Goal: Find specific page/section: Find specific page/section

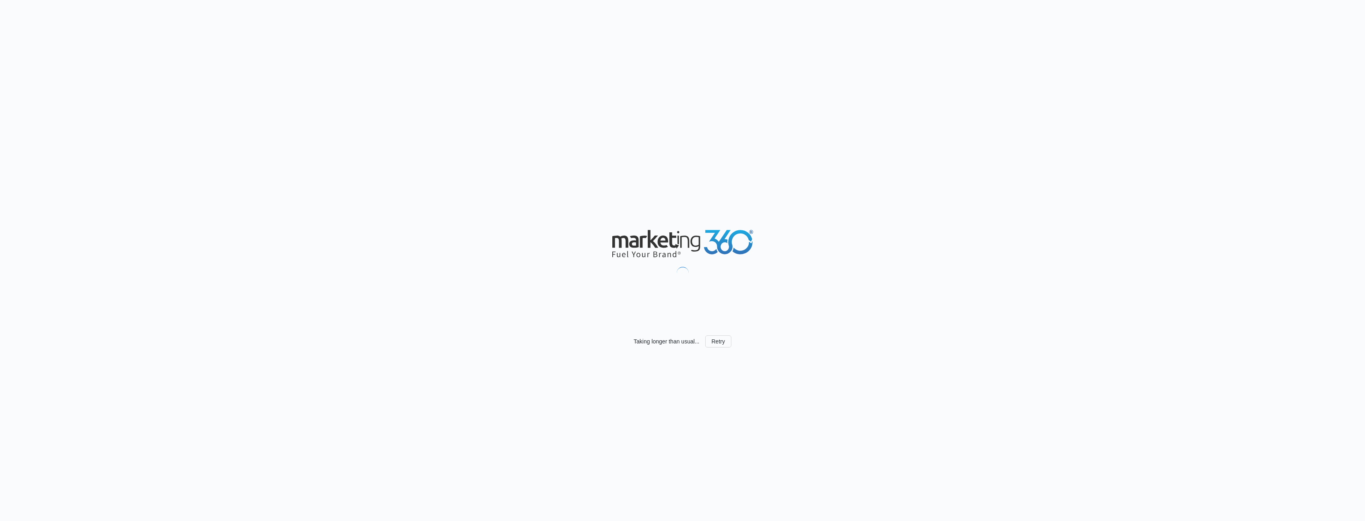
click at [999, 347] on div "Taking longer than usual... Retry" at bounding box center [682, 260] width 1365 height 521
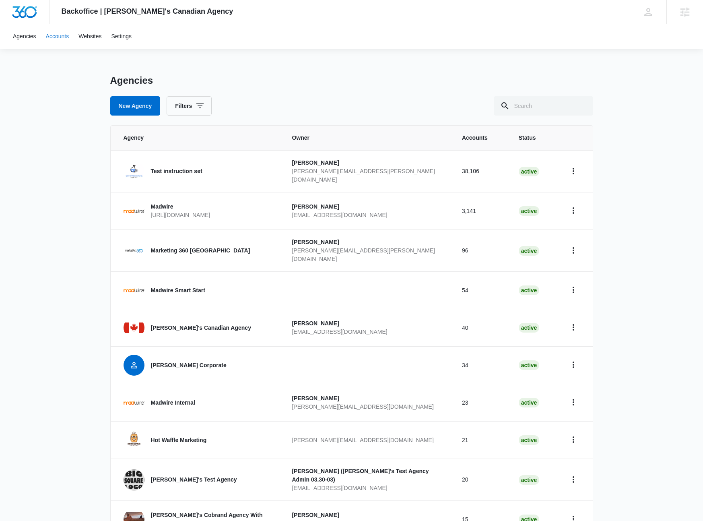
drag, startPoint x: 64, startPoint y: 32, endPoint x: 69, endPoint y: 33, distance: 5.4
click at [64, 32] on link "Accounts" at bounding box center [57, 36] width 33 height 25
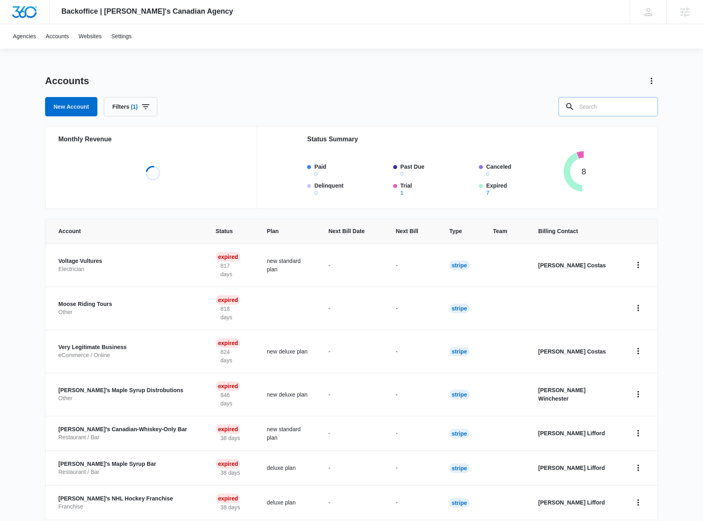
click at [611, 102] on input "text" at bounding box center [607, 106] width 99 height 19
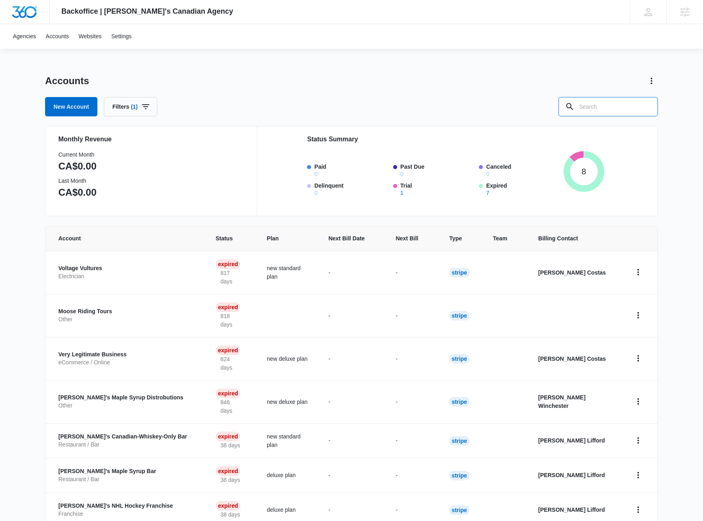
paste input "A1AN72331468c30a63aa0b8"
type input "A1AN72331468c30a63aa0b8"
click at [597, 109] on input "A1AN72331468c30a63aa0b8" at bounding box center [601, 106] width 111 height 19
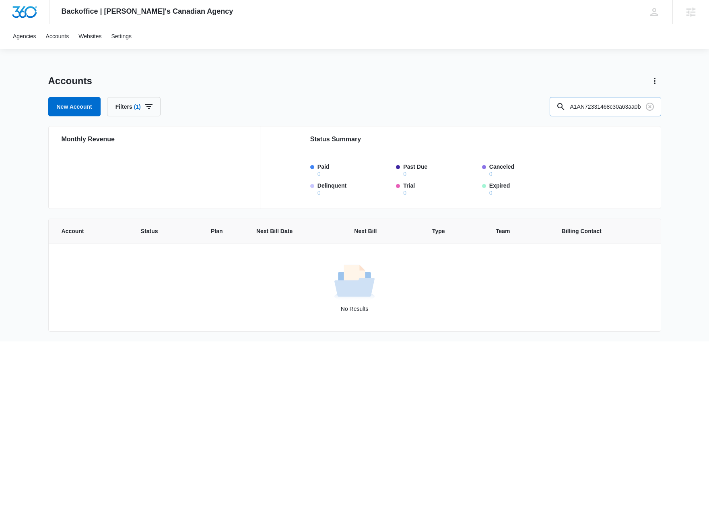
click at [597, 100] on input "A1AN72331468c30a63aa0b8" at bounding box center [604, 106] width 111 height 19
click at [609, 102] on input "A1AN72331468c30a63aa0b8" at bounding box center [604, 106] width 111 height 19
click at [689, 10] on icon at bounding box center [691, 12] width 12 height 12
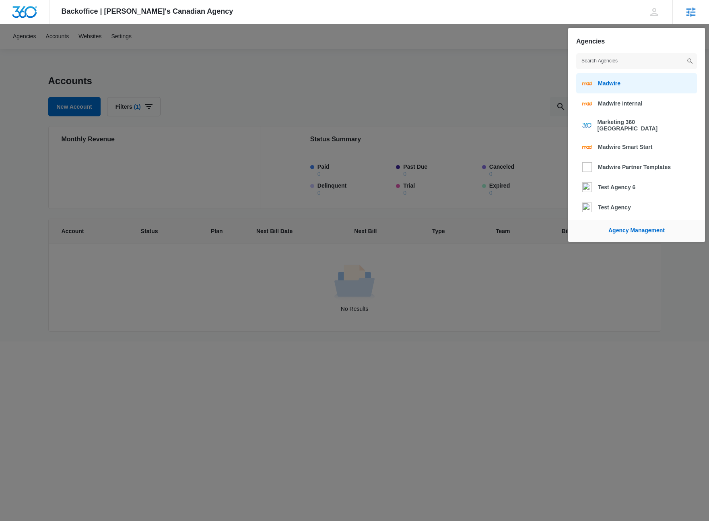
click at [615, 82] on span "Madwire" at bounding box center [609, 83] width 23 height 6
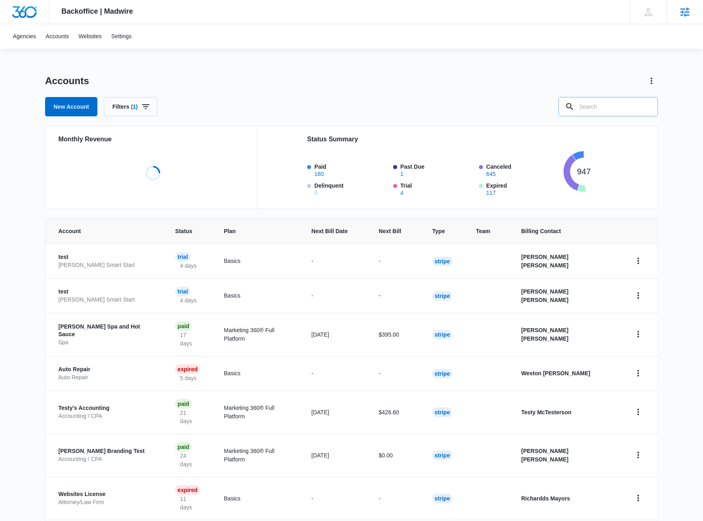
click at [616, 101] on input "text" at bounding box center [607, 106] width 99 height 19
paste input "A1AN72331468c30a63aa0b8"
type input "A1AN72331468c30a63aa0b8"
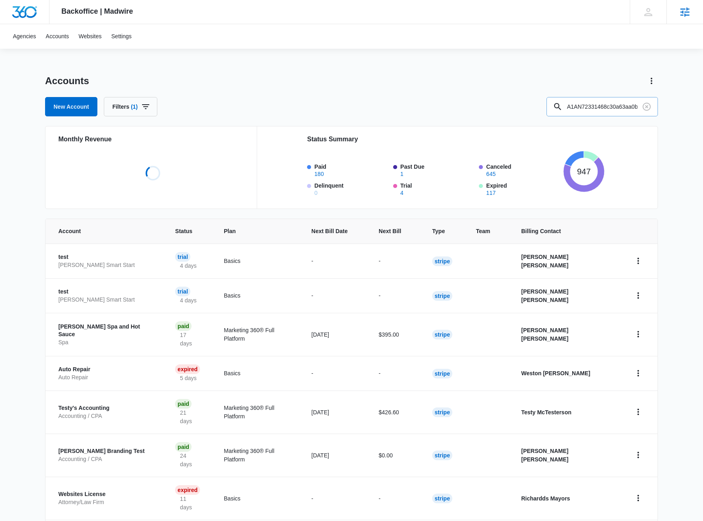
click at [620, 106] on input "A1AN72331468c30a63aa0b8" at bounding box center [601, 106] width 111 height 19
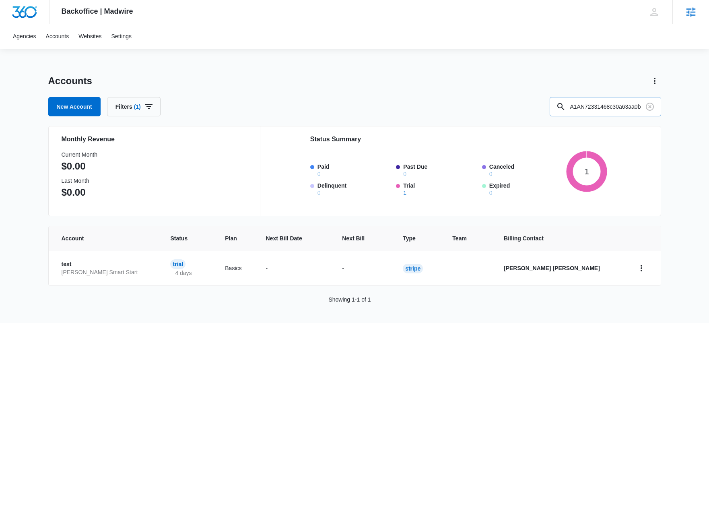
click at [630, 113] on input "A1AN72331468c30a63aa0b8" at bounding box center [604, 106] width 111 height 19
click at [639, 266] on icon "home" at bounding box center [641, 268] width 10 height 10
click at [597, 290] on link "Go to Dashboard" at bounding box center [606, 290] width 43 height 6
click at [465, 32] on div "Agencies Accounts Websites Settings" at bounding box center [354, 36] width 693 height 25
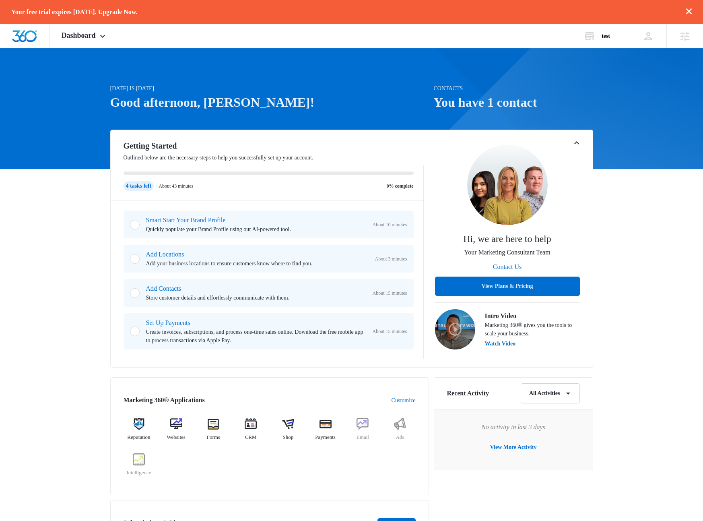
drag, startPoint x: 319, startPoint y: 105, endPoint x: 266, endPoint y: 90, distance: 54.6
click at [309, 101] on h1 "Good afternoon, Rob!" at bounding box center [269, 102] width 319 height 19
click at [596, 152] on div "Today is Monday, September 15th Good afternoon, Rob! Contacts You have 1 contac…" at bounding box center [351, 405] width 703 height 694
